Goal: Download file/media

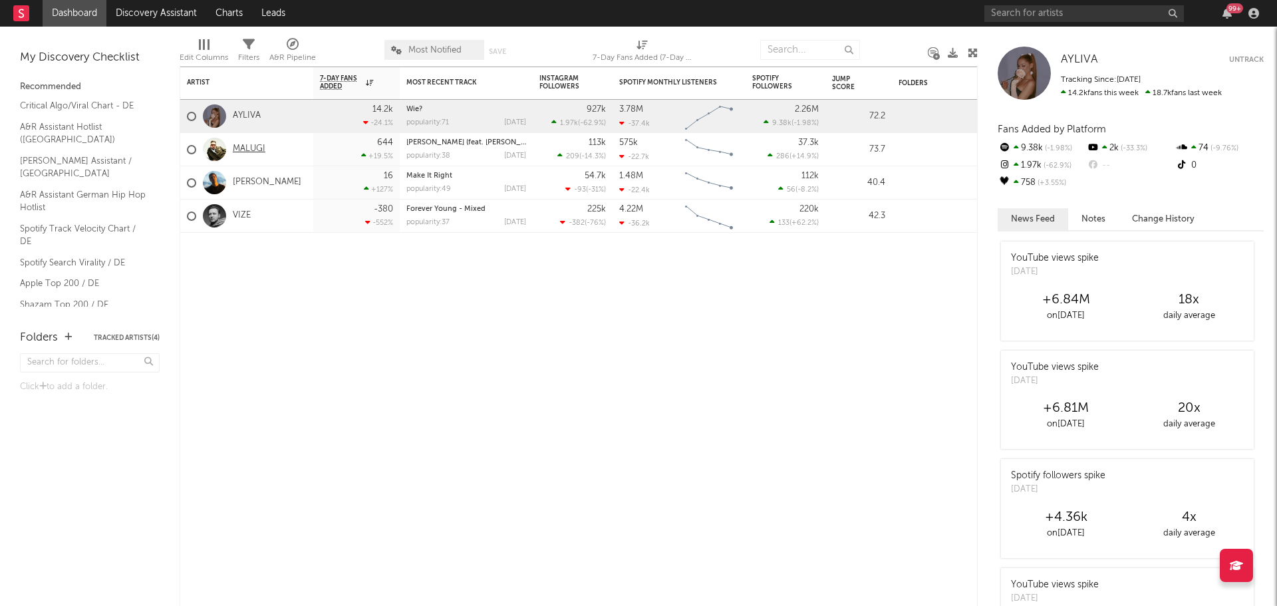
click at [247, 148] on link "MALUGI" at bounding box center [249, 149] width 33 height 11
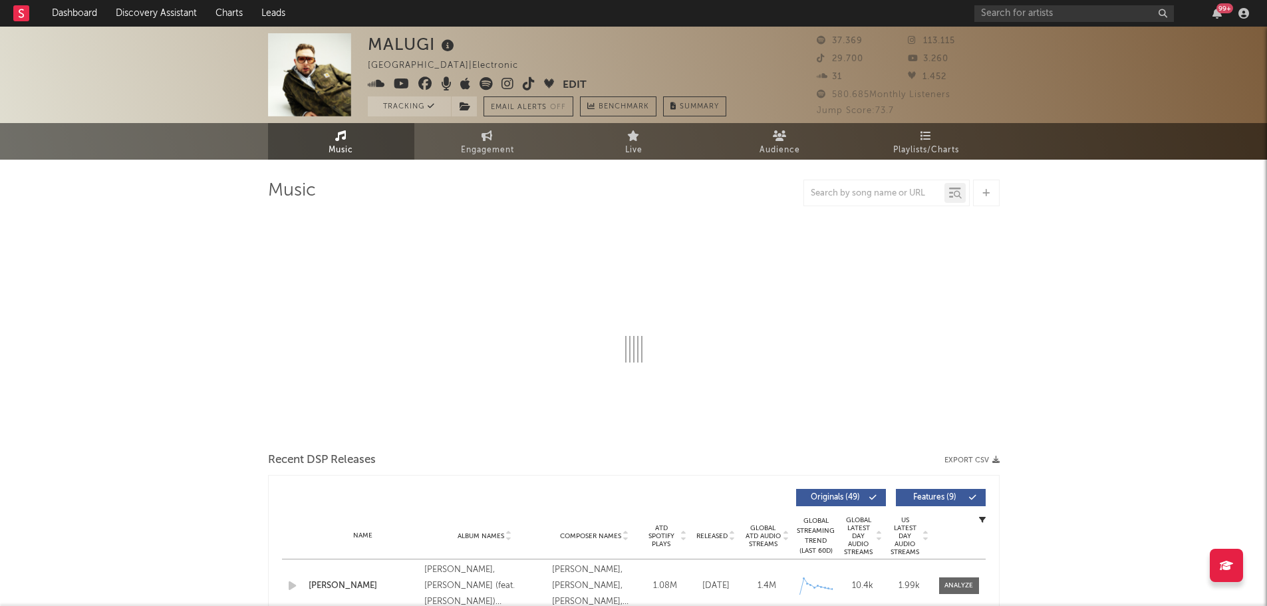
select select "6m"
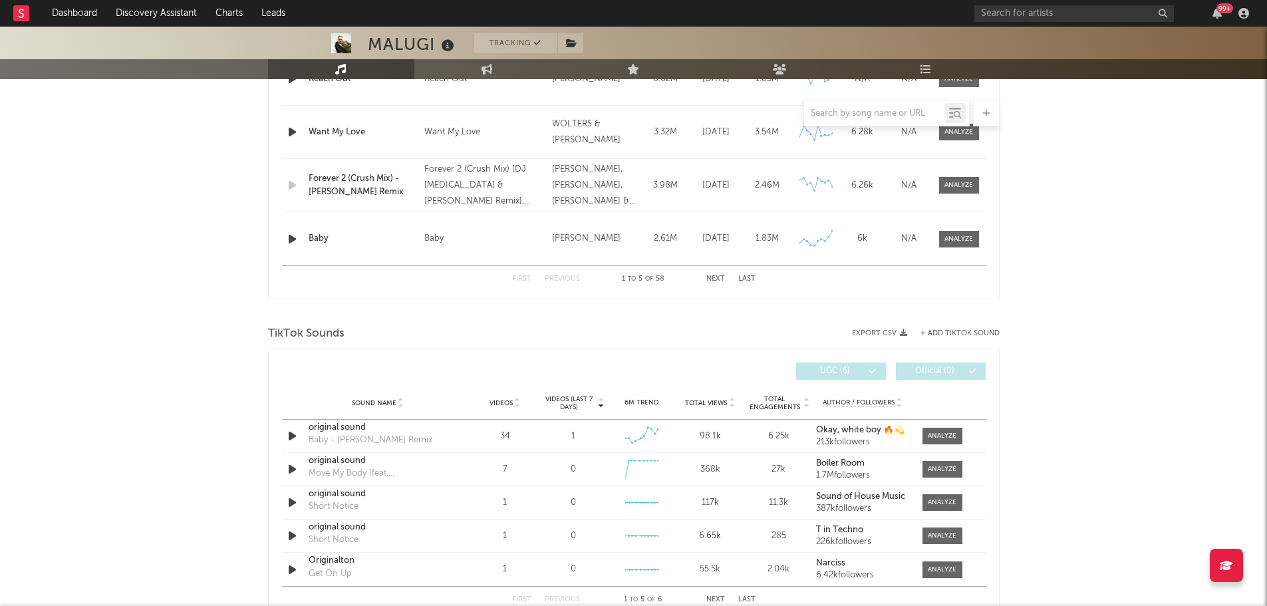
scroll to position [266, 0]
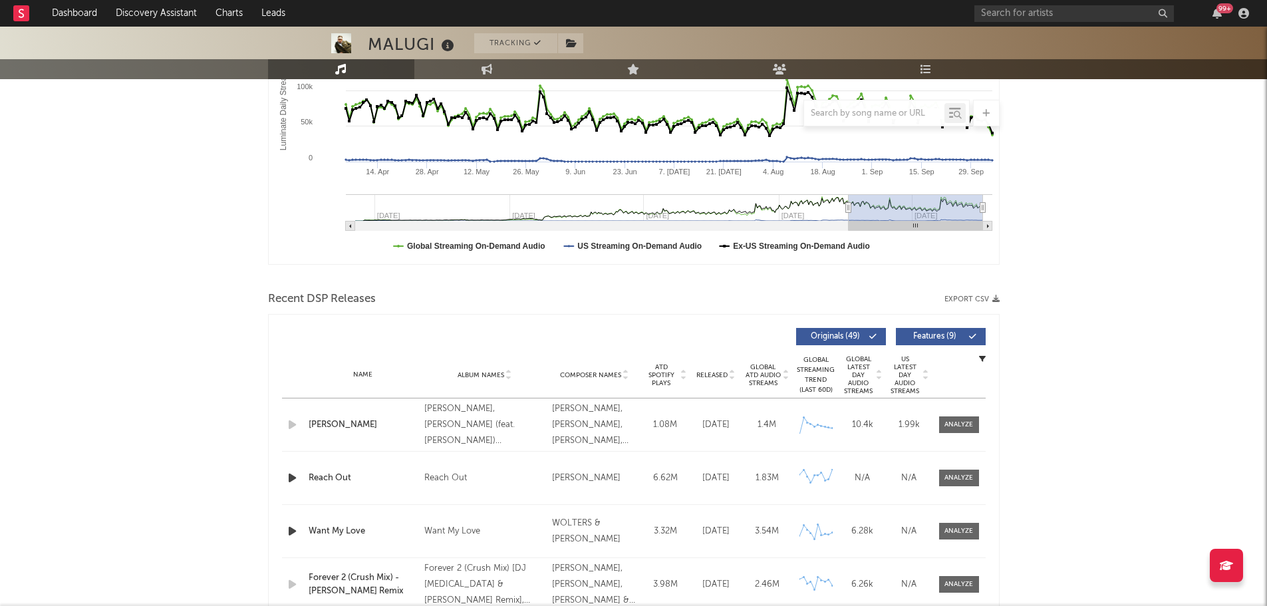
click at [963, 298] on button "Export CSV" at bounding box center [972, 299] width 55 height 8
